Goal: Check status: Check status

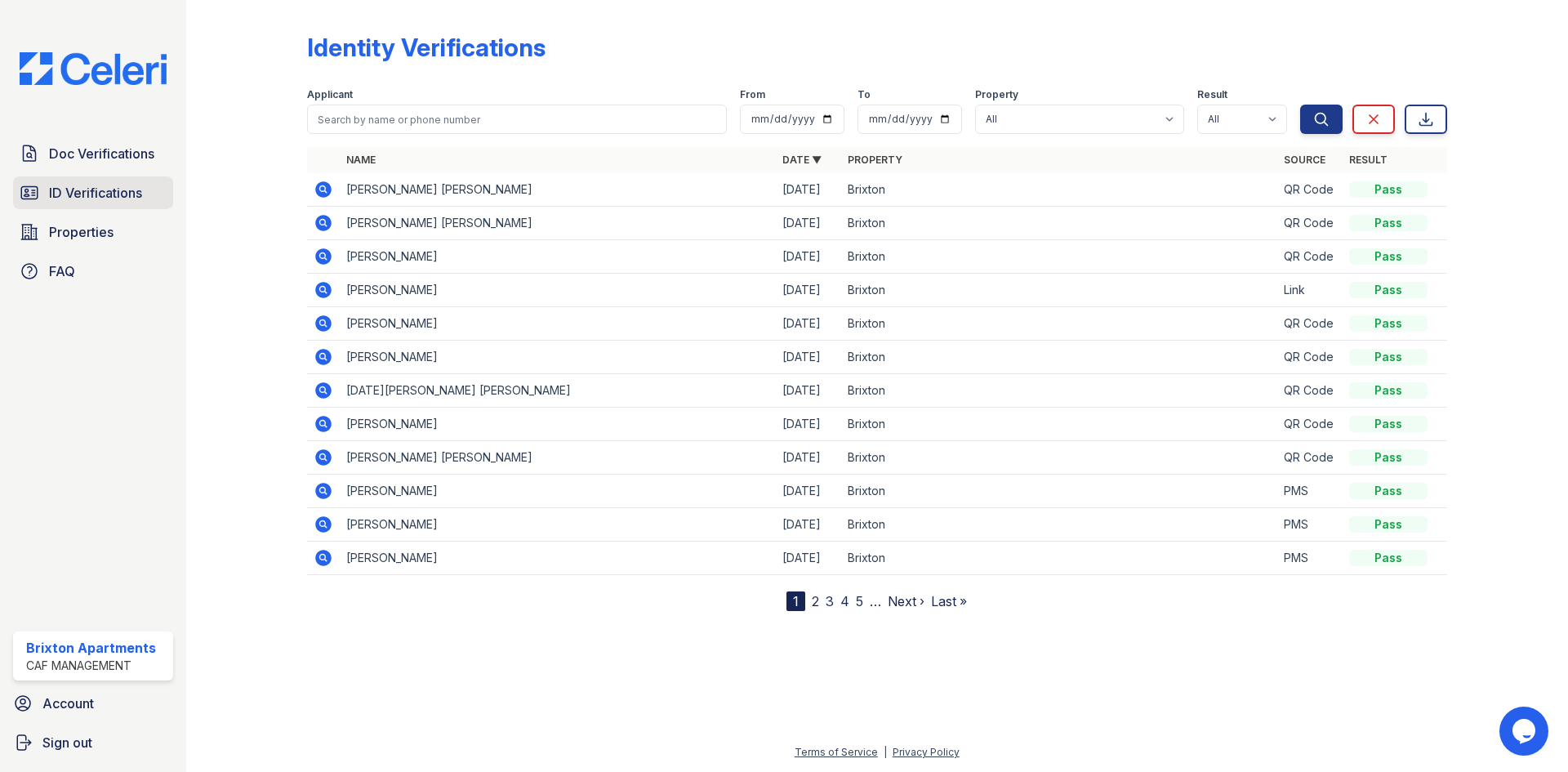
click at [120, 193] on span "ID Verifications" at bounding box center [95, 193] width 93 height 20
click at [130, 136] on div "Doc Verifications ID Verifications Properties FAQ Brixton Apartments CAF Manage…" at bounding box center [93, 386] width 186 height 772
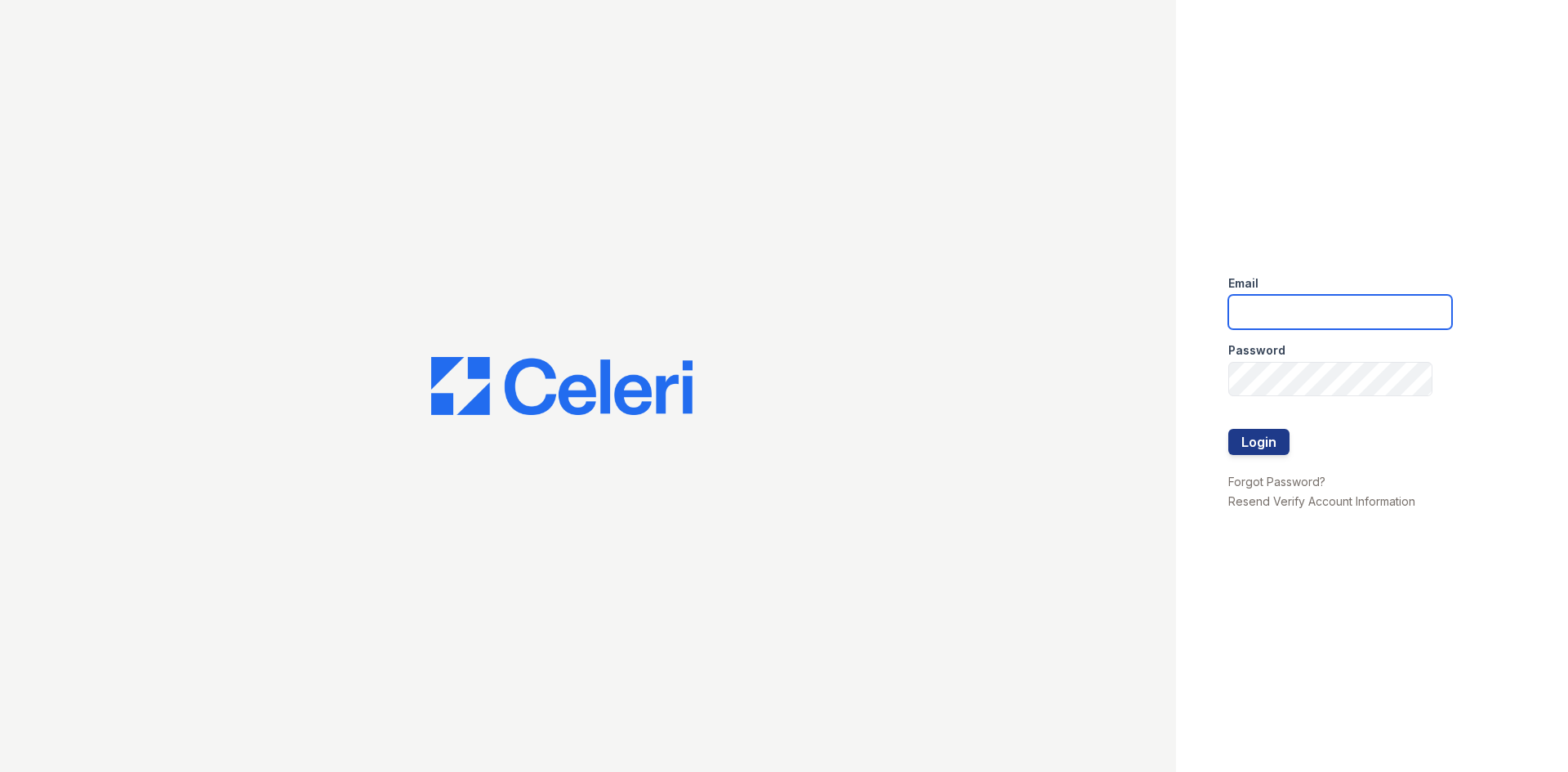
type input "brixton.pm@cafmanagement.com"
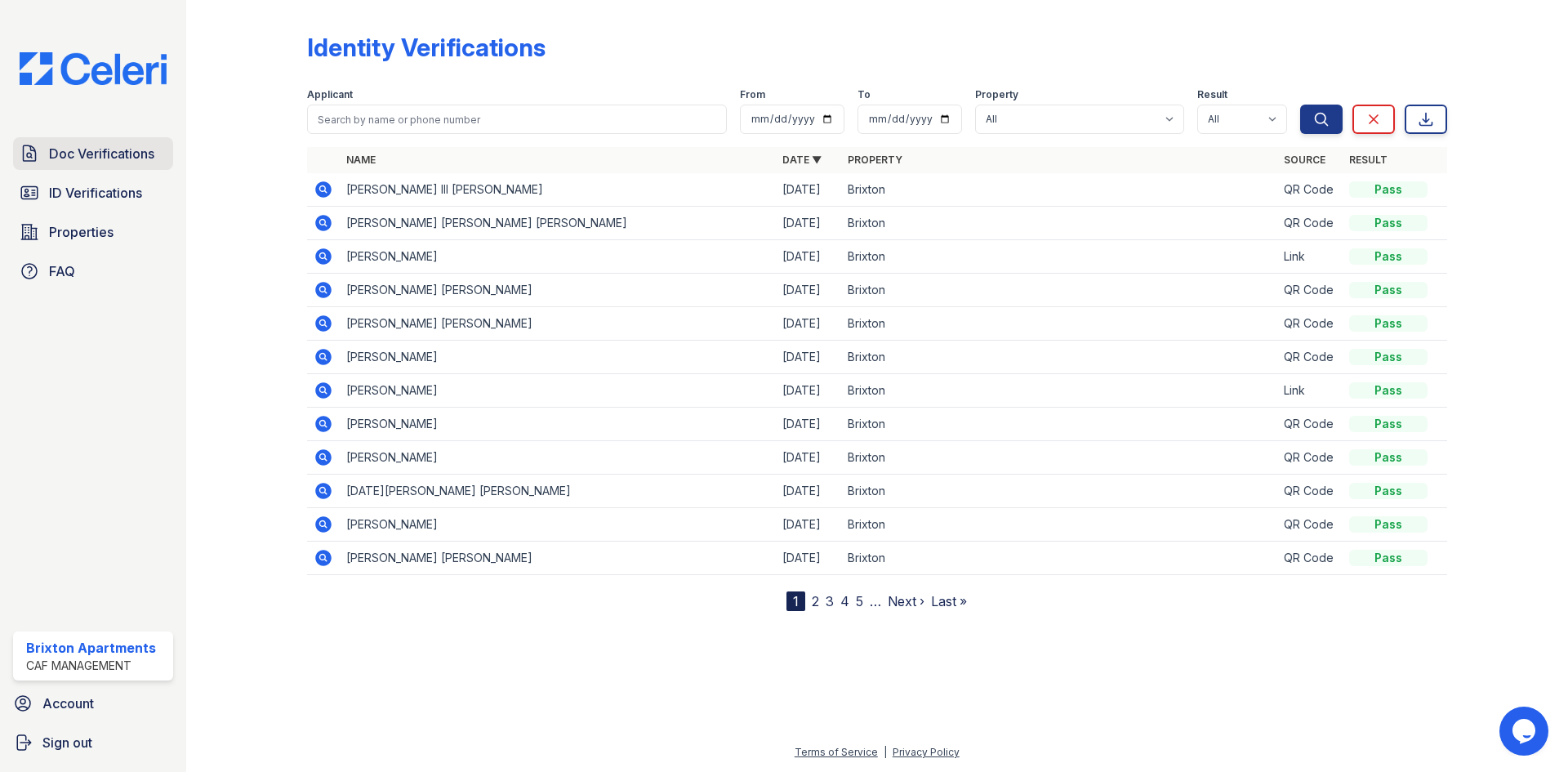
click at [158, 150] on link "Doc Verifications" at bounding box center [93, 153] width 160 height 32
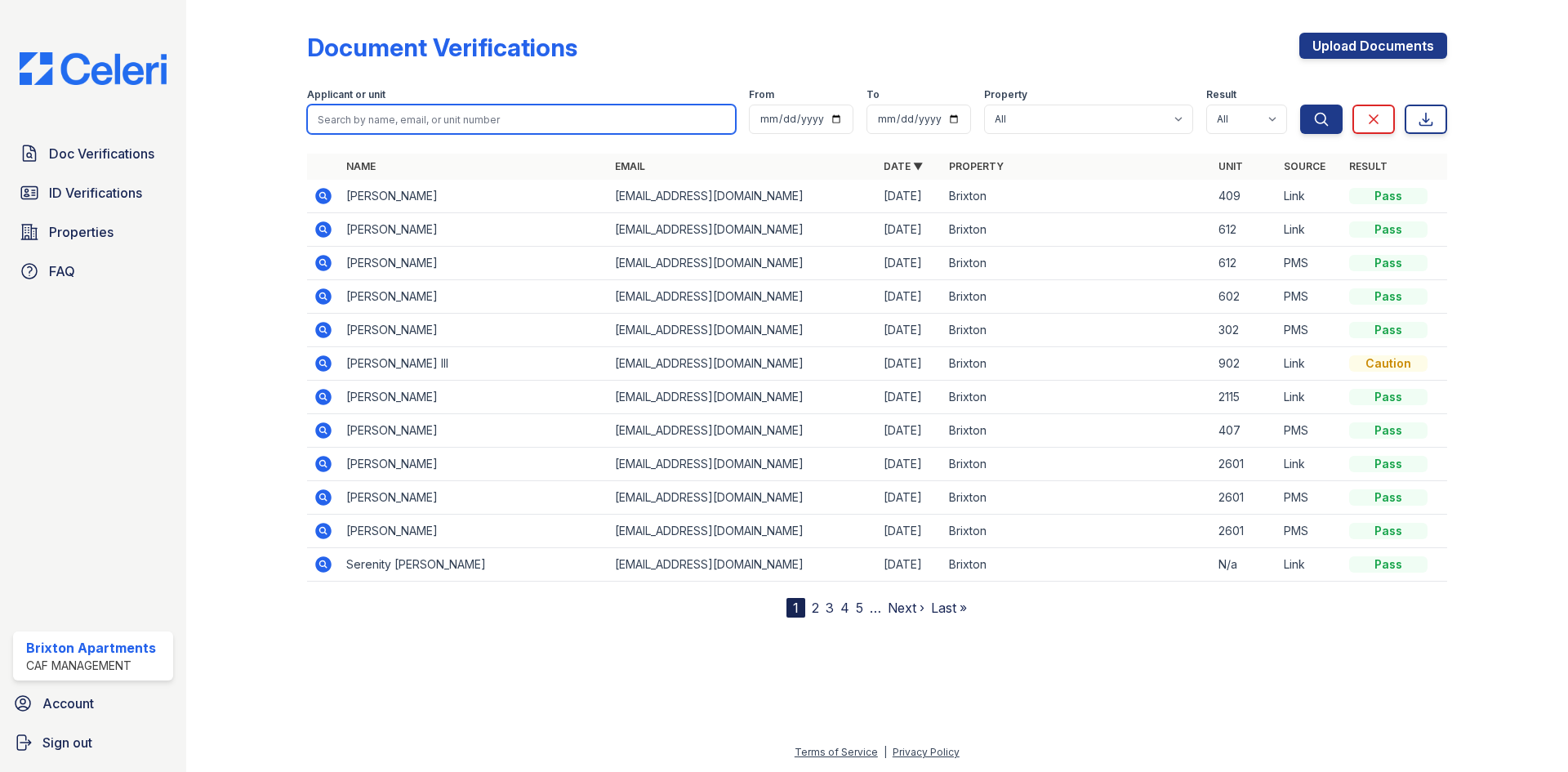
click at [575, 113] on input "search" at bounding box center [522, 119] width 429 height 29
type input "luke"
click at [1301, 104] on button "Search" at bounding box center [1322, 119] width 43 height 29
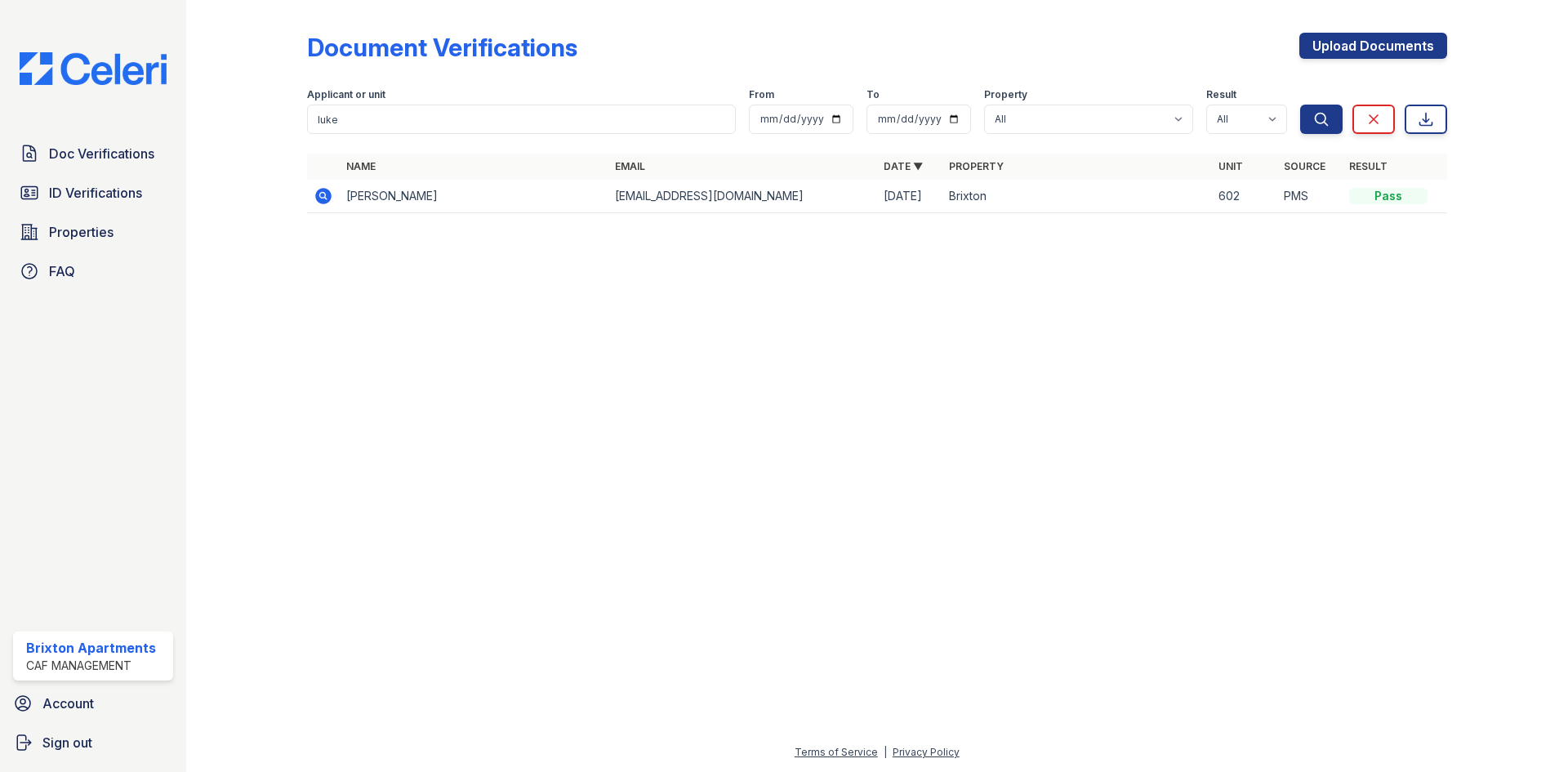
click at [317, 198] on icon at bounding box center [323, 196] width 17 height 17
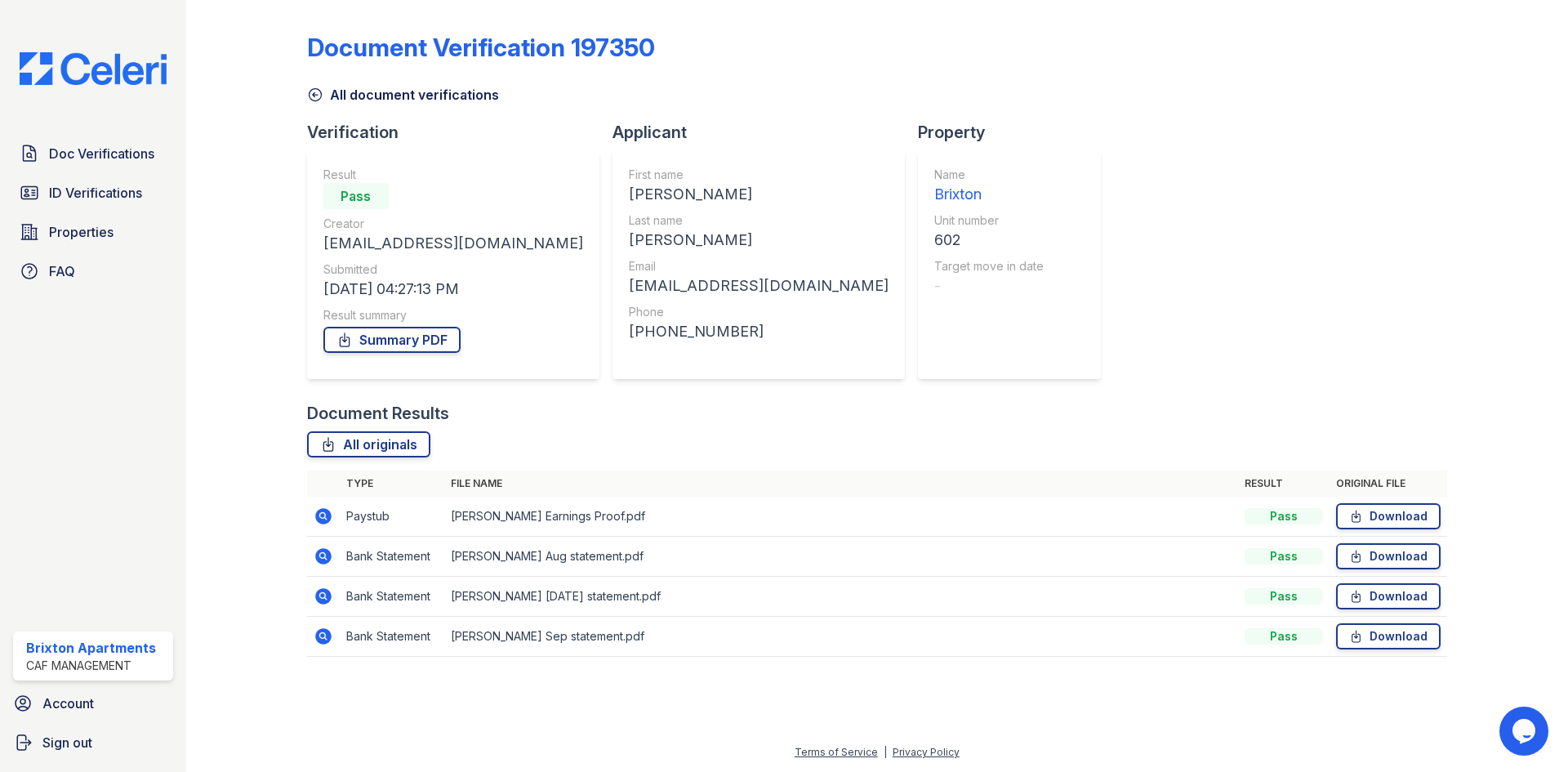
click at [318, 517] on icon at bounding box center [323, 516] width 17 height 17
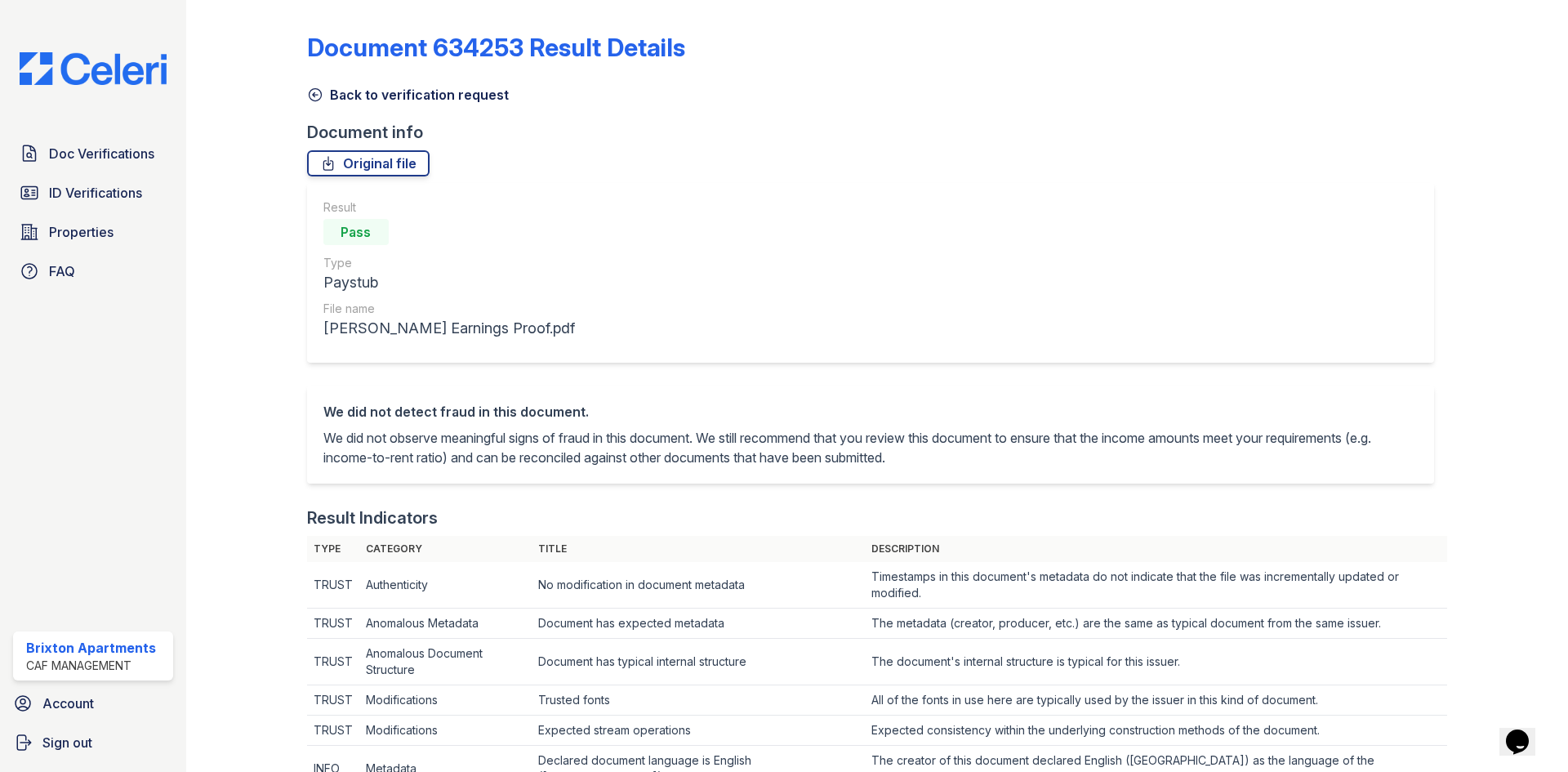
click at [317, 90] on icon at bounding box center [315, 95] width 17 height 17
